Goal: Transaction & Acquisition: Purchase product/service

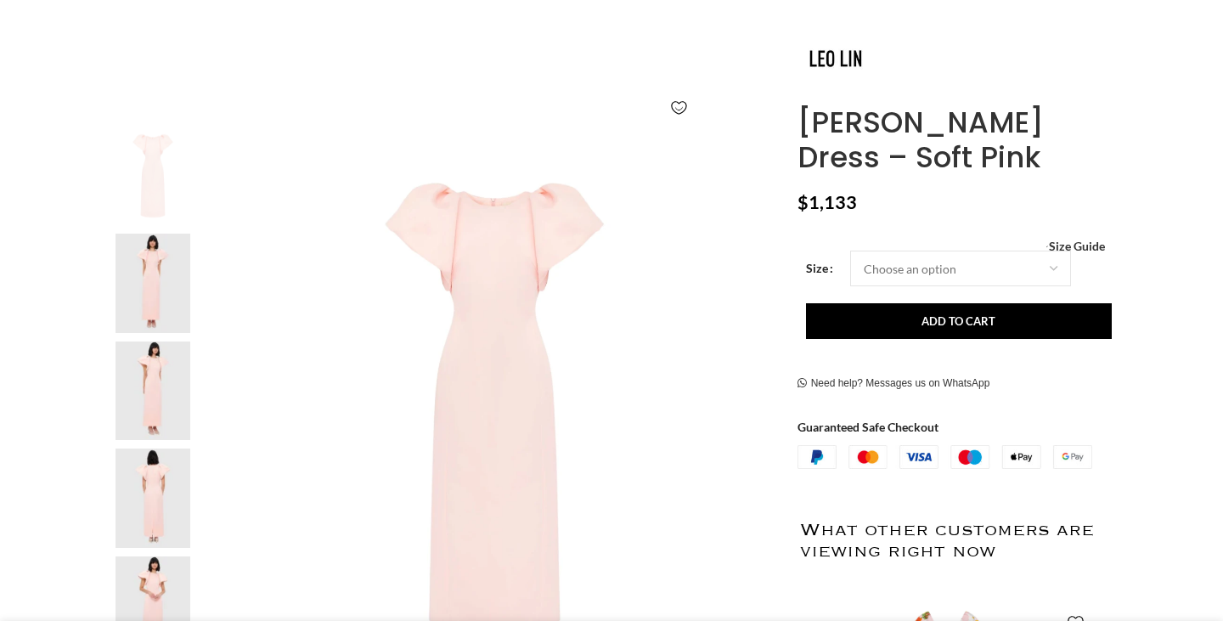
scroll to position [387, 0]
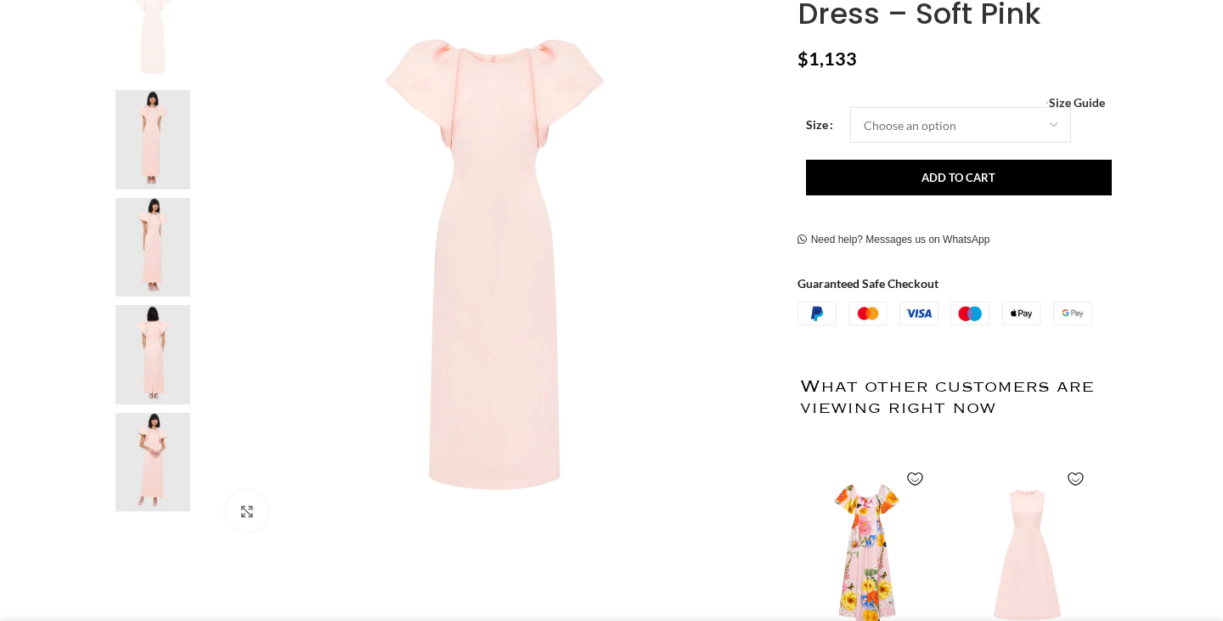
click at [149, 369] on img at bounding box center [153, 354] width 104 height 99
click at [146, 262] on img at bounding box center [153, 247] width 104 height 99
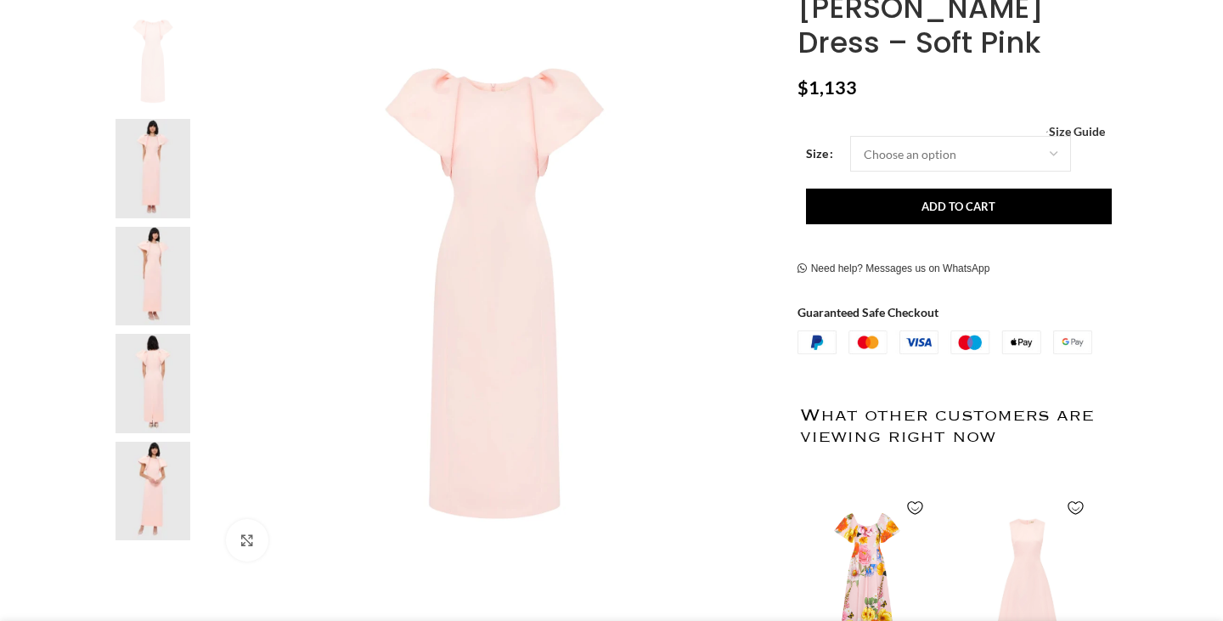
scroll to position [353, 0]
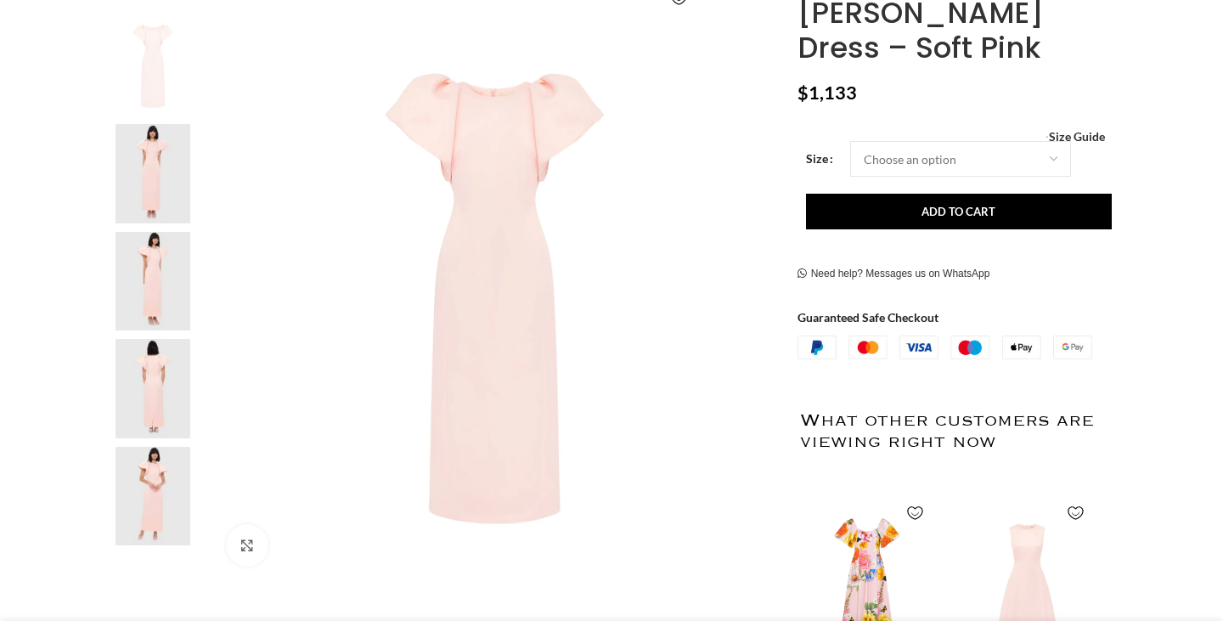
click at [146, 200] on img at bounding box center [153, 173] width 104 height 99
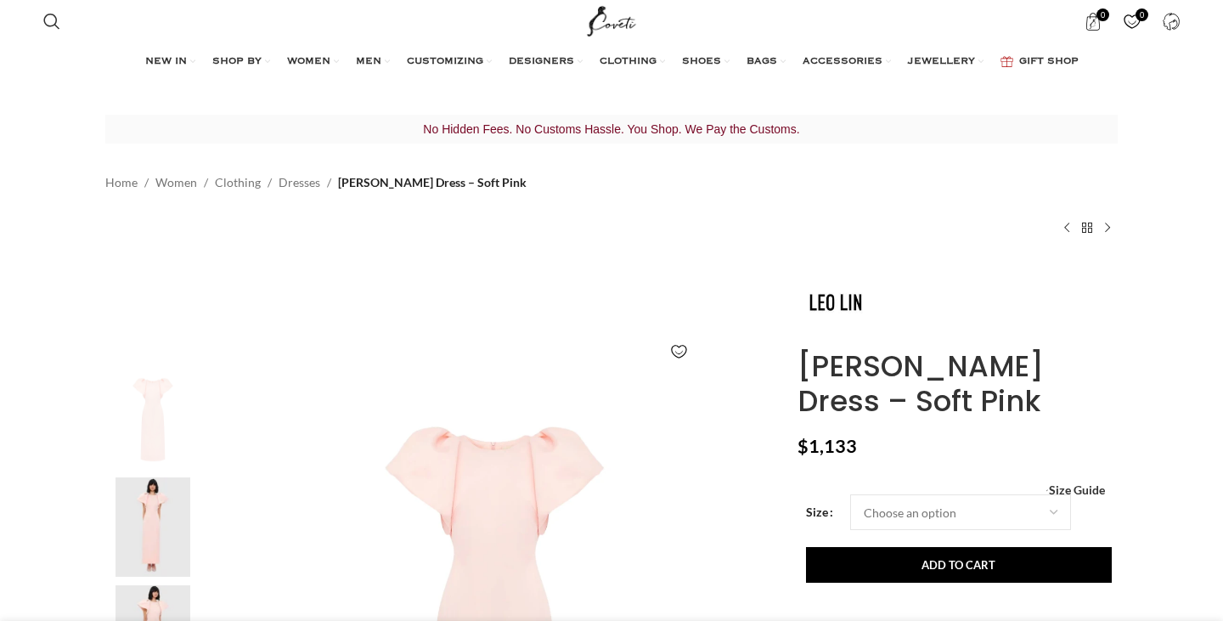
click at [178, 454] on img at bounding box center [153, 419] width 104 height 99
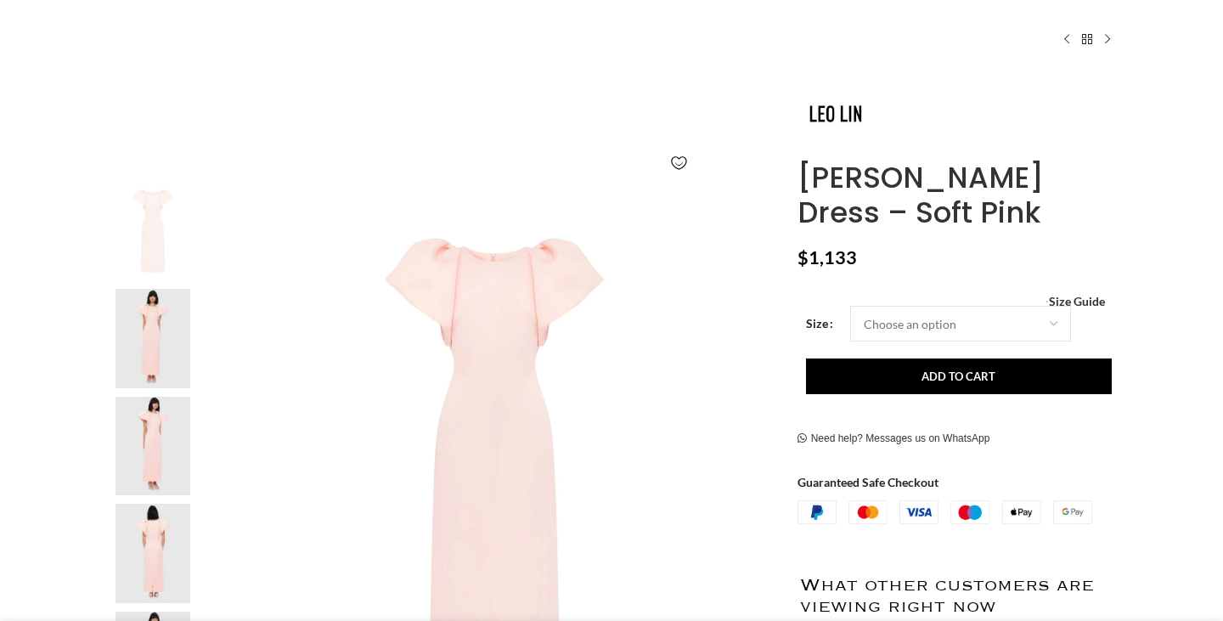
scroll to position [165, 0]
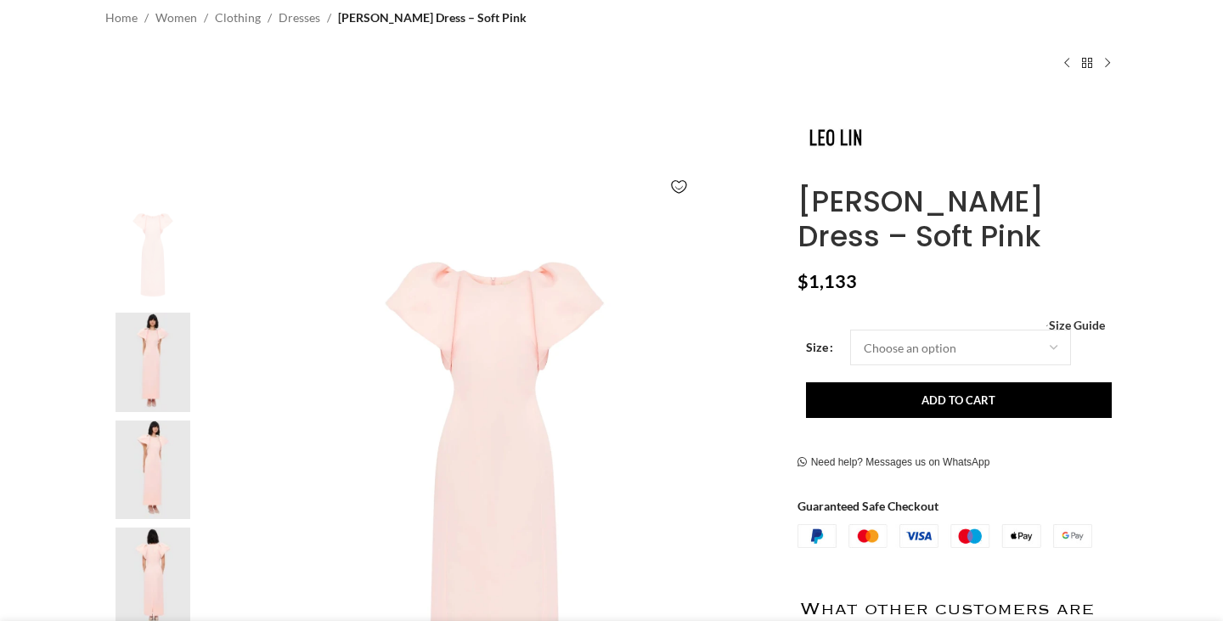
click at [130, 401] on img at bounding box center [153, 362] width 104 height 99
